Goal: Task Accomplishment & Management: Use online tool/utility

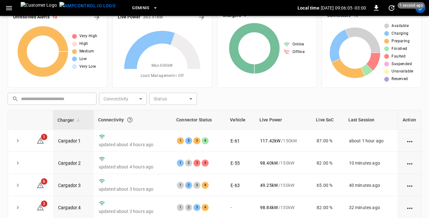
scroll to position [32, 0]
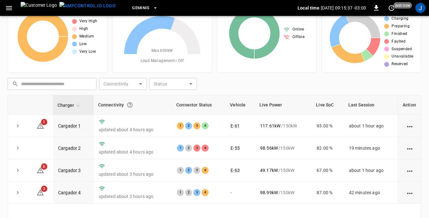
click at [324, 102] on th "Live SoC" at bounding box center [328, 104] width 32 height 19
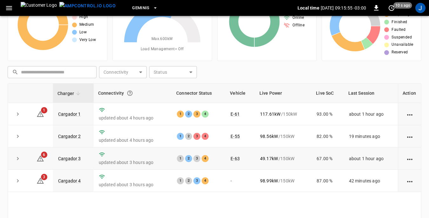
scroll to position [0, 0]
